Goal: Information Seeking & Learning: Learn about a topic

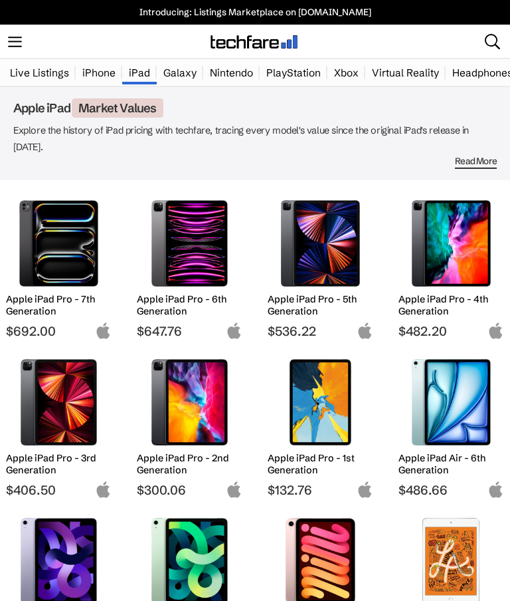
click at [329, 243] on img at bounding box center [321, 243] width 86 height 86
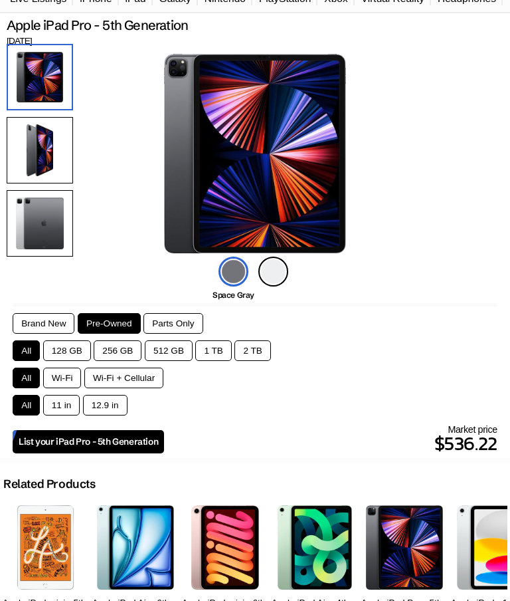
scroll to position [73, 0]
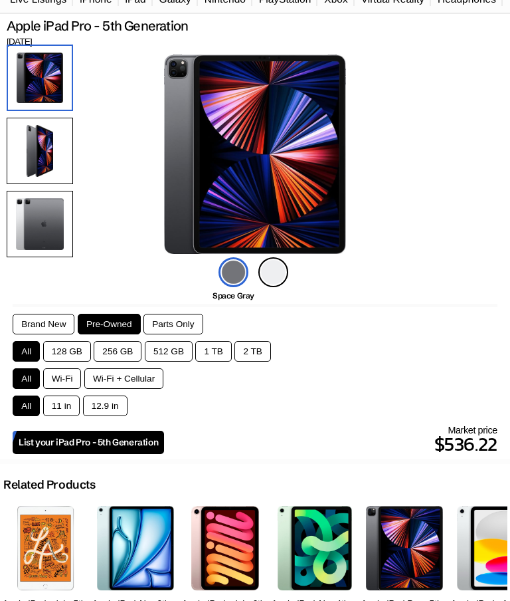
click at [68, 353] on button "128 GB" at bounding box center [67, 351] width 48 height 21
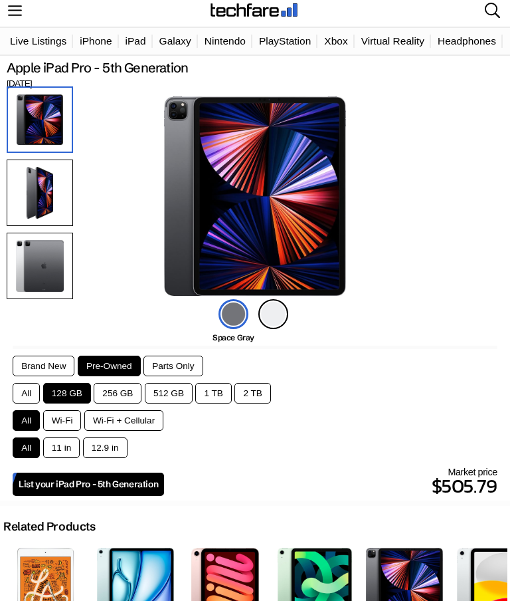
scroll to position [39, 0]
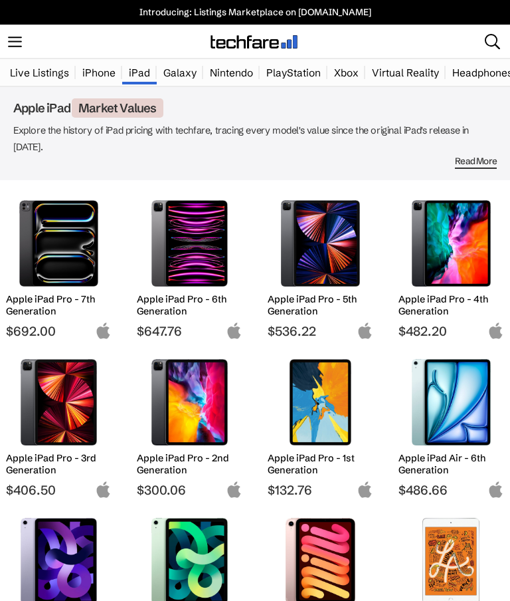
click at [38, 200] on img at bounding box center [59, 243] width 86 height 86
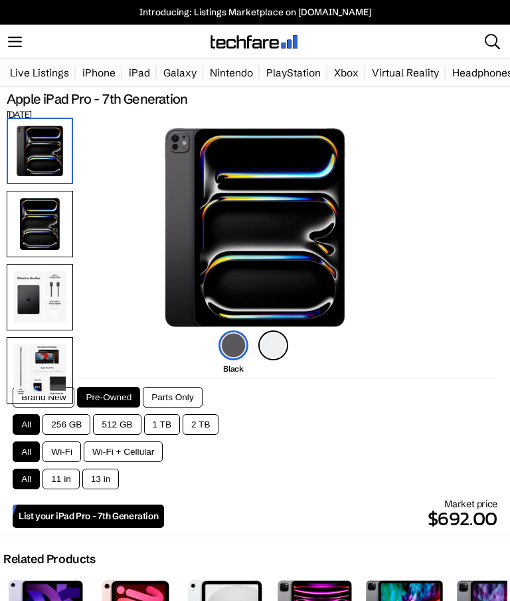
click at [64, 486] on button "11 in" at bounding box center [61, 478] width 37 height 21
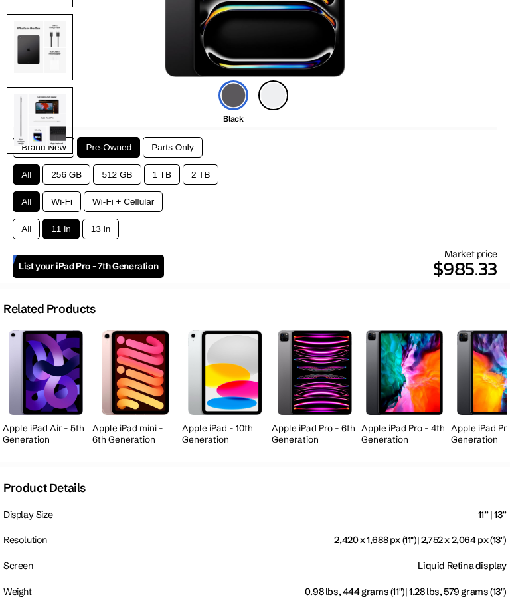
scroll to position [269, 0]
